Goal: Task Accomplishment & Management: Use online tool/utility

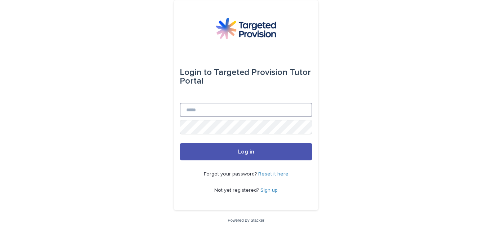
click at [193, 112] on input "Email" at bounding box center [246, 110] width 132 height 14
type input "**********"
click at [221, 150] on button "Log in" at bounding box center [246, 151] width 132 height 17
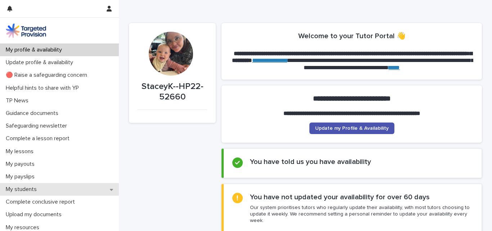
click at [17, 190] on p "My students" at bounding box center [23, 189] width 40 height 7
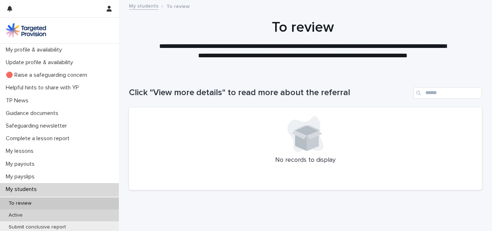
click at [58, 217] on div "Active" at bounding box center [59, 215] width 119 height 12
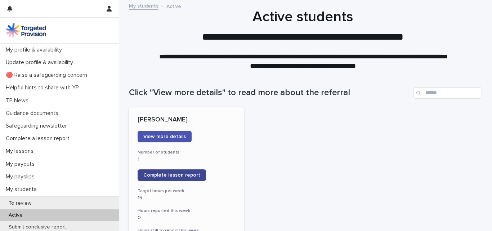
click at [163, 180] on link "Complete lesson report" at bounding box center [171, 175] width 68 height 12
